Goal: Transaction & Acquisition: Subscribe to service/newsletter

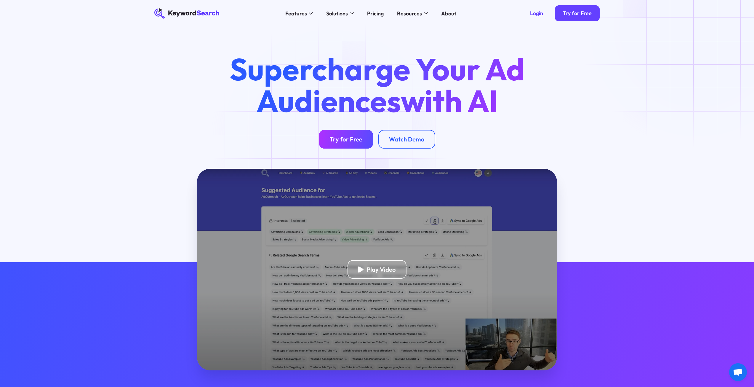
drag, startPoint x: 0, startPoint y: 0, endPoint x: 333, endPoint y: 137, distance: 359.7
click at [333, 137] on div "Try for Free" at bounding box center [346, 138] width 33 height 7
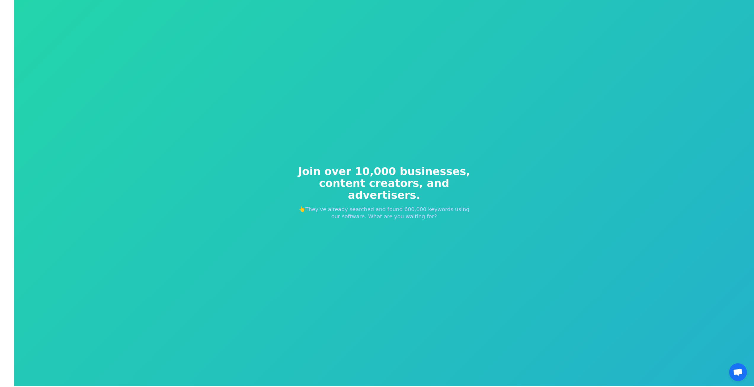
scroll to position [7, 0]
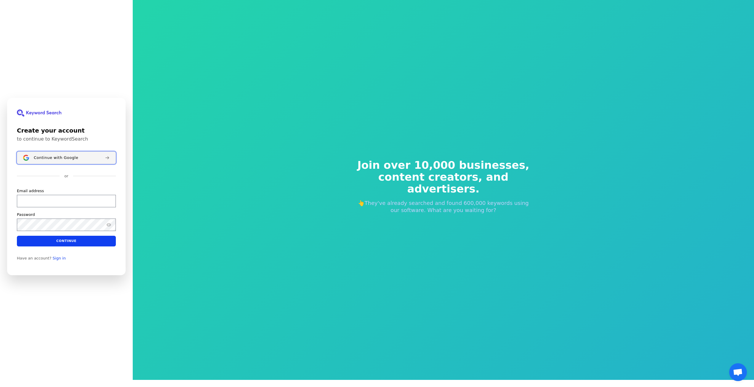
click at [68, 154] on button "Continue with Google" at bounding box center [66, 157] width 99 height 12
